Goal: Transaction & Acquisition: Purchase product/service

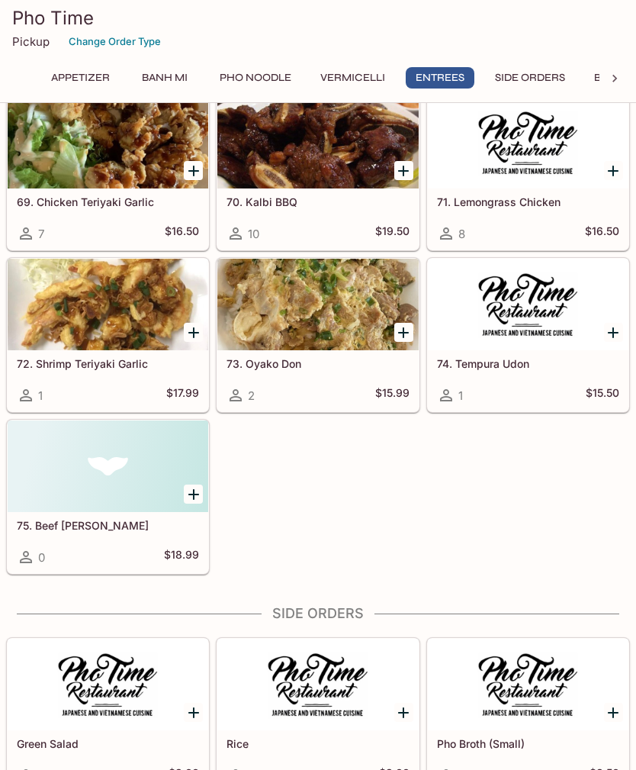
scroll to position [4334, 0]
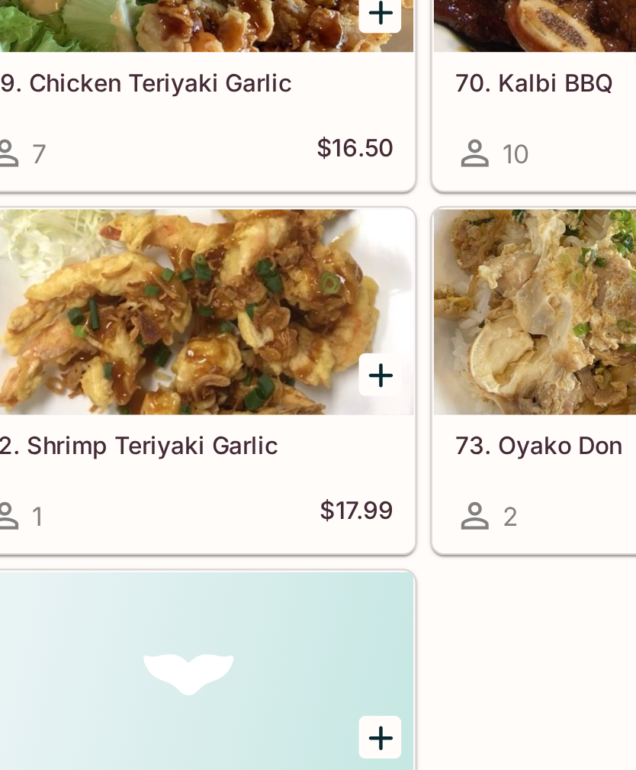
click at [31, 259] on div at bounding box center [108, 305] width 201 height 92
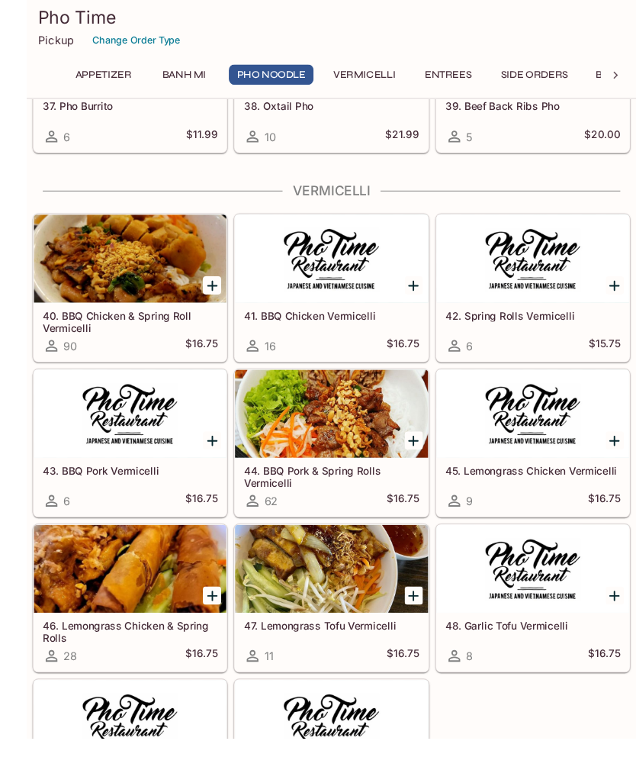
scroll to position [2620, 0]
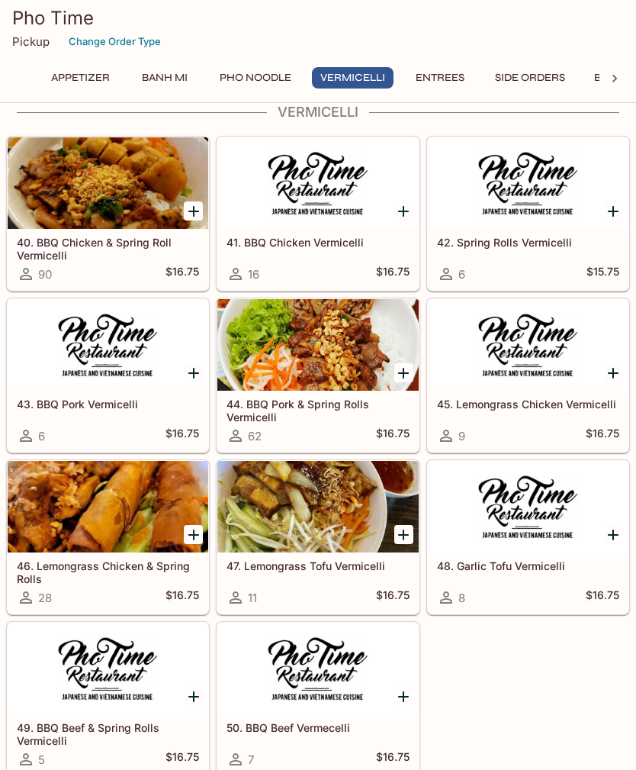
click at [549, 255] on div "42. Spring Rolls Vermicelli 6 $15.75" at bounding box center [528, 259] width 201 height 61
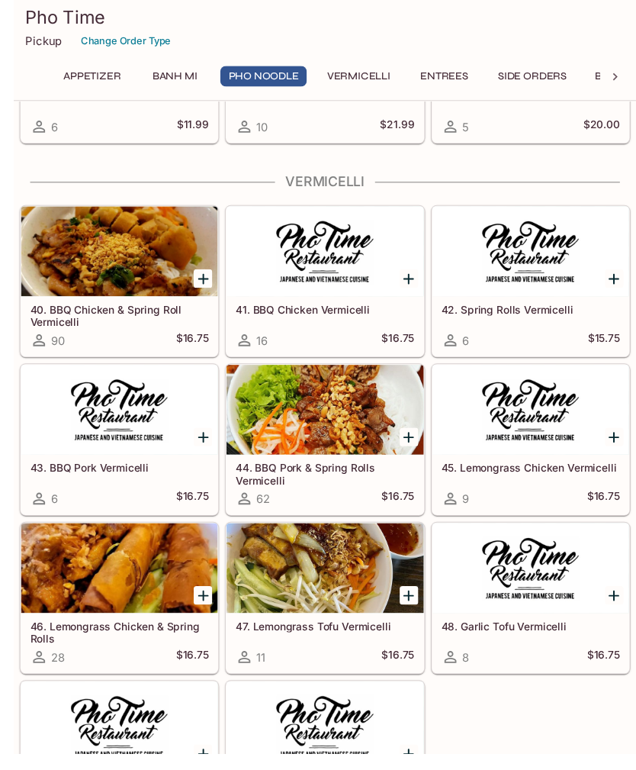
scroll to position [2616, 0]
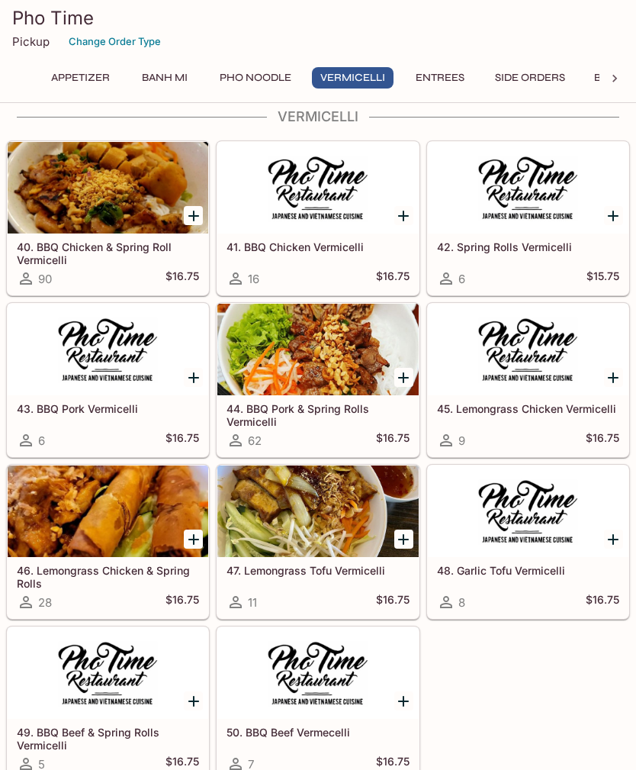
click at [253, 510] on div at bounding box center [317, 511] width 201 height 92
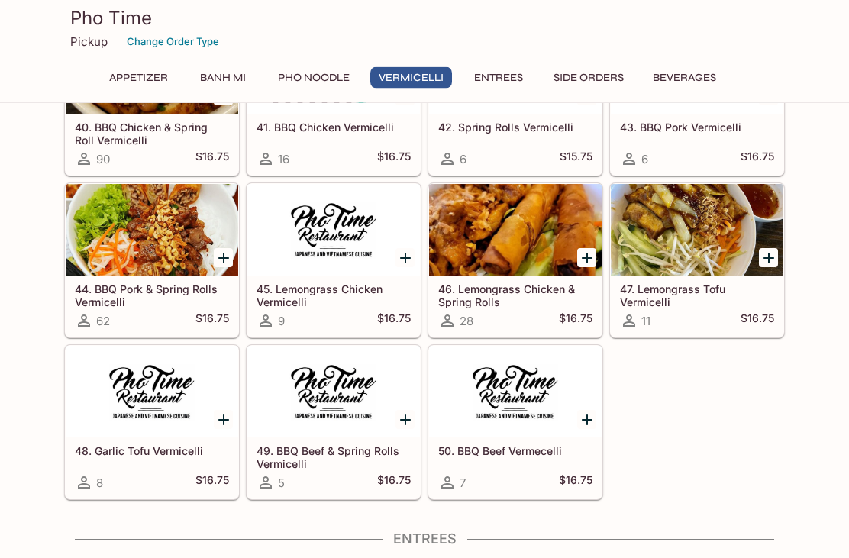
scroll to position [2209, 0]
